Goal: Task Accomplishment & Management: Use online tool/utility

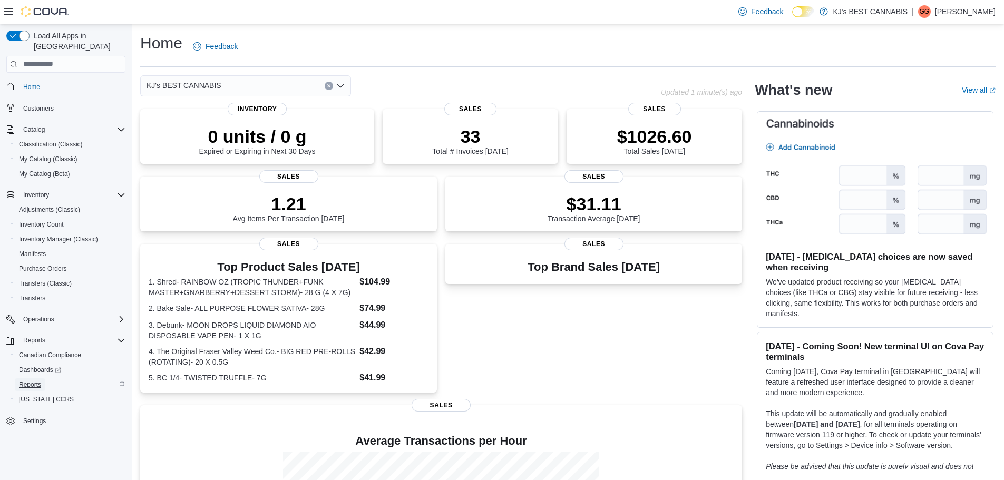
click at [33, 388] on span "Reports" at bounding box center [30, 384] width 22 height 8
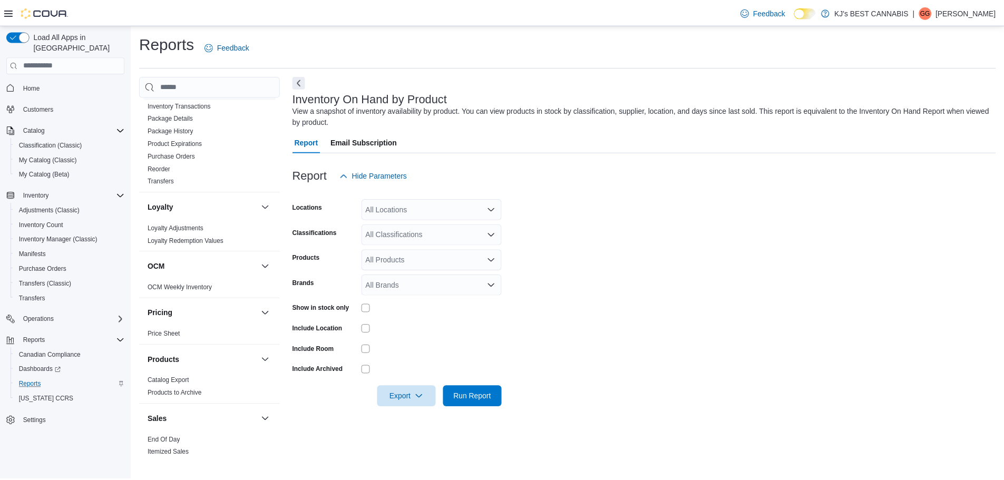
scroll to position [474, 0]
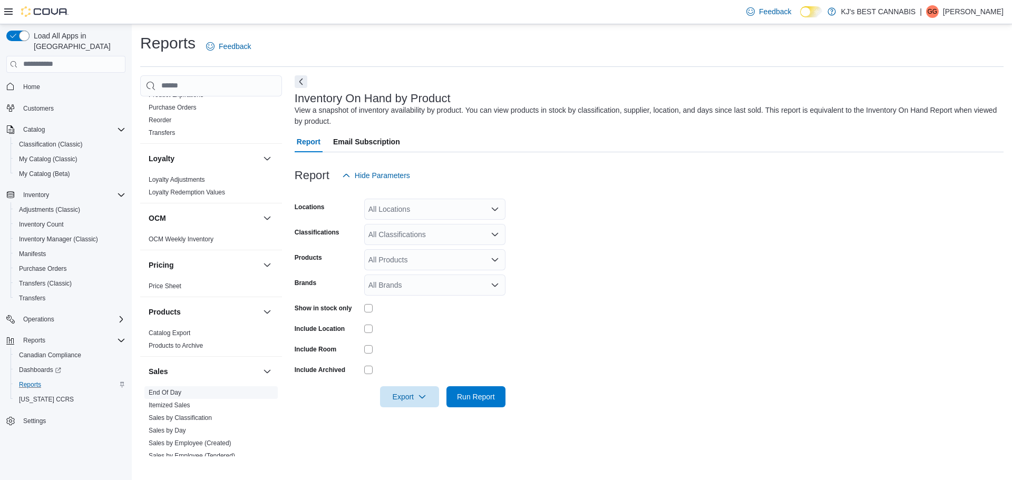
drag, startPoint x: 166, startPoint y: 395, endPoint x: 176, endPoint y: 391, distance: 10.0
click at [166, 395] on link "End Of Day" at bounding box center [165, 392] width 33 height 7
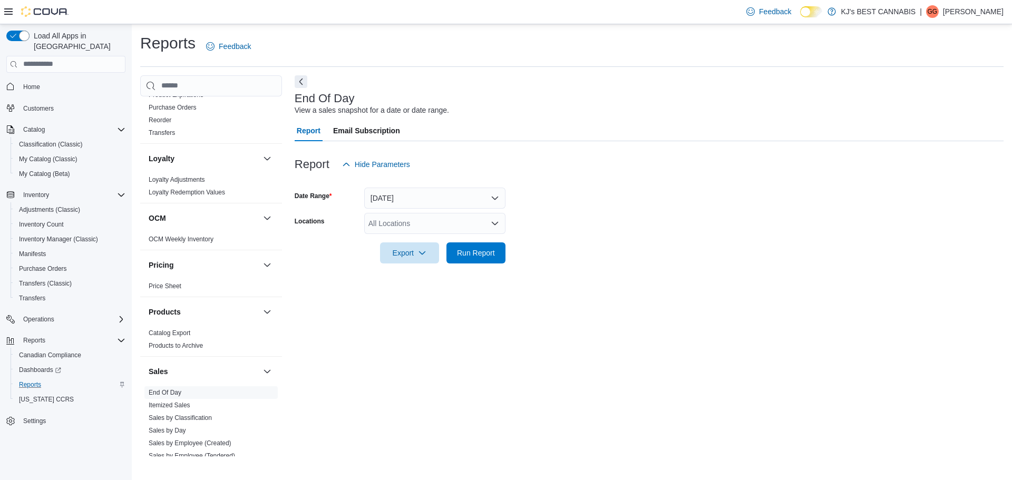
click at [395, 222] on div "All Locations" at bounding box center [434, 223] width 141 height 21
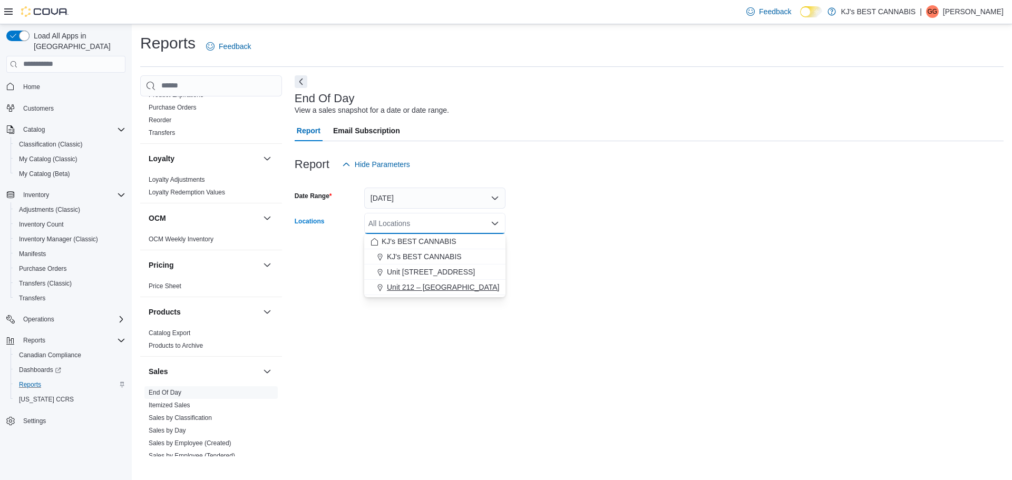
click at [424, 292] on span "Unit 212 – [GEOGRAPHIC_DATA]" at bounding box center [443, 287] width 112 height 11
click at [428, 299] on div "End Of Day View a sales snapshot for a date or date range. Report Email Subscri…" at bounding box center [648, 265] width 709 height 381
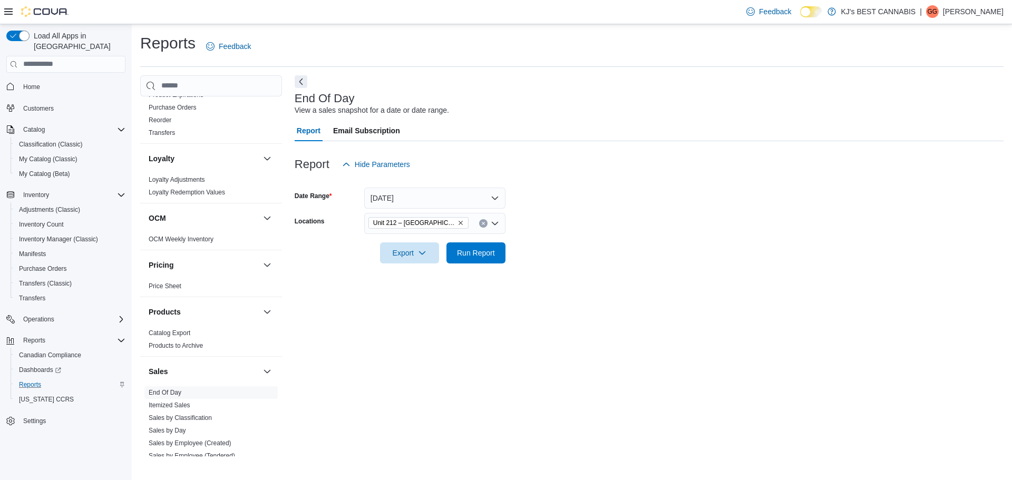
click at [488, 237] on div at bounding box center [648, 238] width 709 height 8
click at [479, 253] on span "Run Report" at bounding box center [476, 252] width 38 height 11
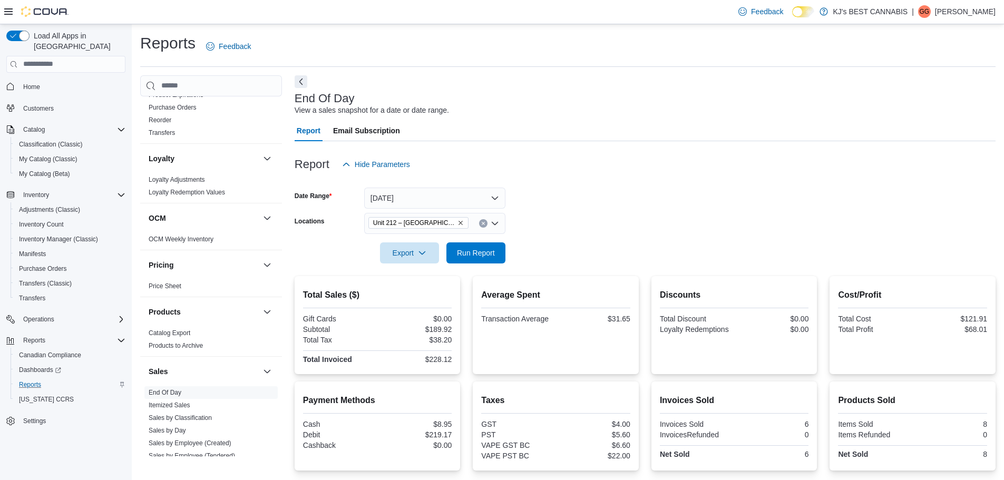
click at [462, 224] on icon "Remove Unit 212 – 32530 Lougheed Highway from selection in this group" at bounding box center [460, 223] width 4 height 4
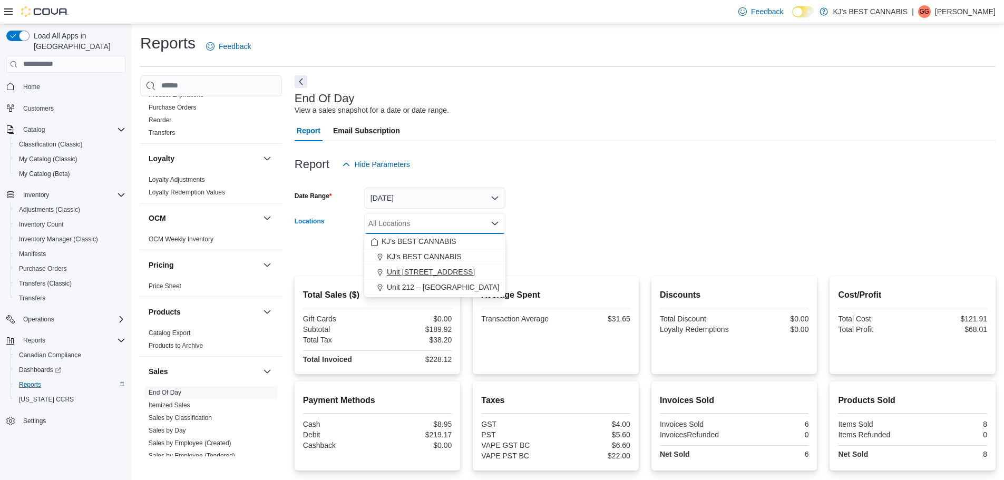
click at [426, 277] on button "Unit [STREET_ADDRESS]" at bounding box center [434, 271] width 141 height 15
click at [572, 276] on div "Average Spent Transaction Average $31.65" at bounding box center [556, 325] width 166 height 98
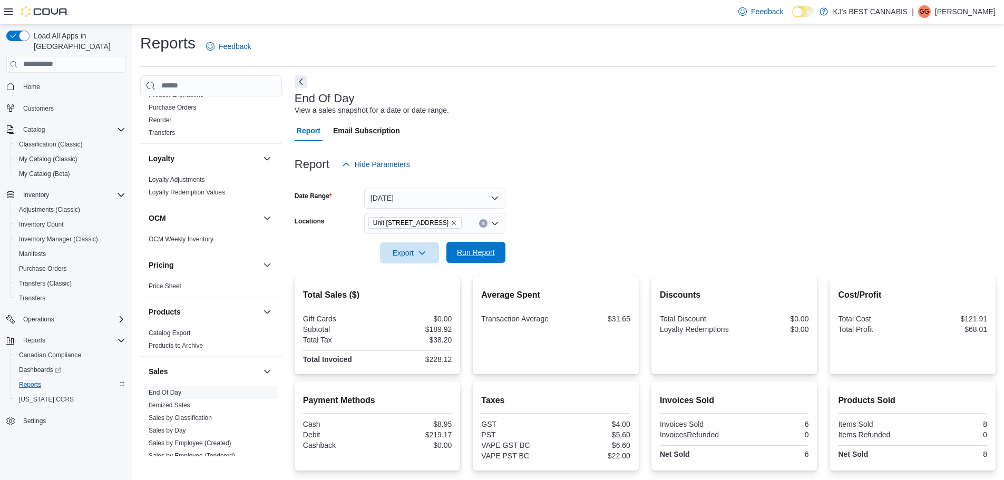
click at [491, 254] on span "Run Report" at bounding box center [476, 252] width 38 height 11
click at [37, 83] on span "Home" at bounding box center [31, 87] width 17 height 8
